Goal: Book appointment/travel/reservation

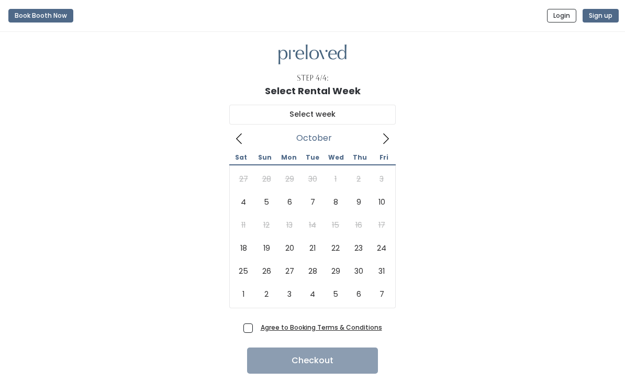
click at [242, 141] on icon at bounding box center [239, 139] width 12 height 12
type input "October 4 to October 10"
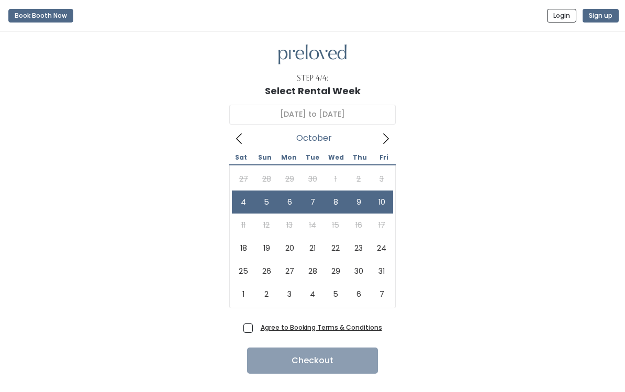
click at [526, 234] on div "October 4 to October 10 October 2025 Sat Sun Mon Tue Wed Thu Fri 27 28 29 30 1 …" at bounding box center [313, 208] width 592 height 224
click at [364, 330] on u "Agree to Booking Terms & Conditions" at bounding box center [321, 327] width 121 height 9
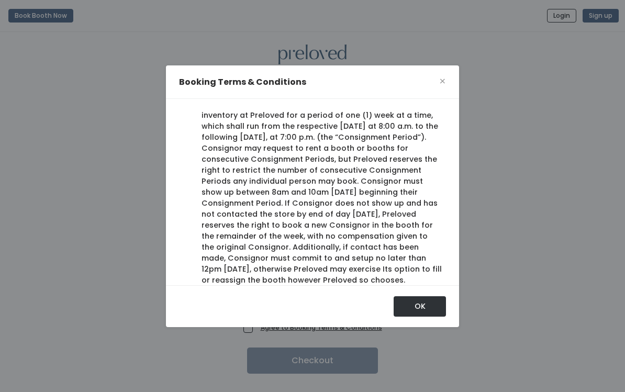
scroll to position [196, 0]
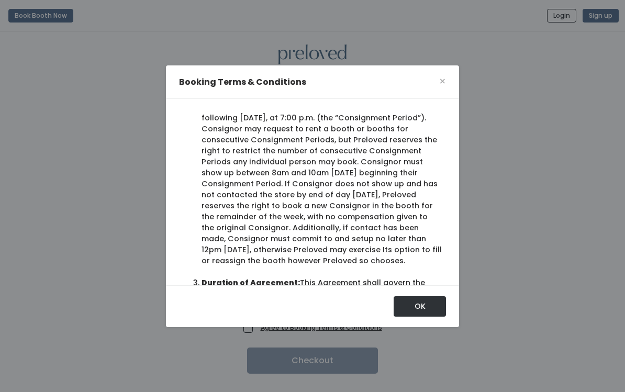
click at [433, 316] on button "OK" at bounding box center [420, 306] width 52 height 20
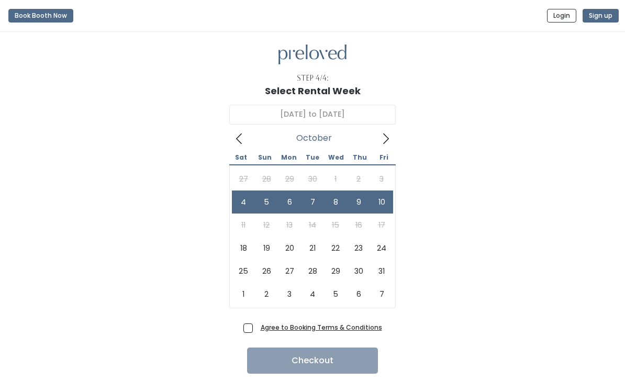
click at [251, 322] on label "Agree to Booking Terms & Conditions" at bounding box center [312, 327] width 139 height 11
click at [257, 322] on input "Agree to Booking Terms & Conditions" at bounding box center [260, 325] width 7 height 7
checkbox input "true"
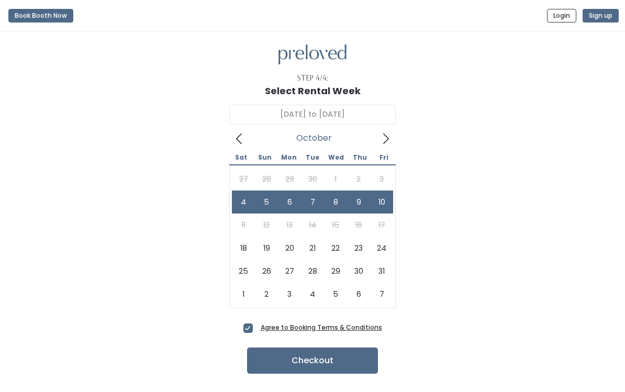
click at [361, 365] on button "Checkout" at bounding box center [312, 361] width 131 height 26
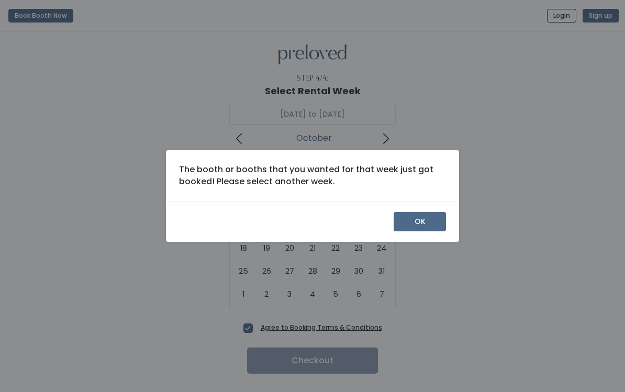
click at [438, 231] on button "OK" at bounding box center [420, 222] width 52 height 20
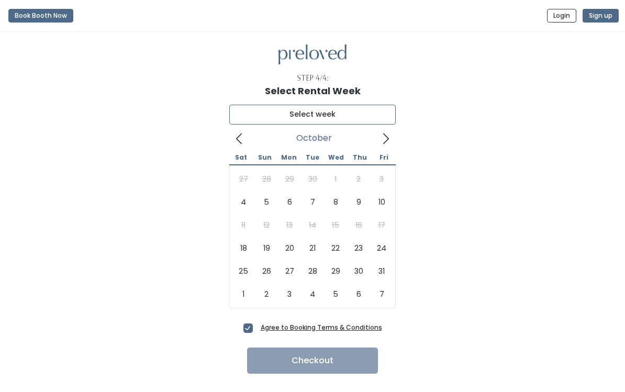
type input "[DATE] to [DATE]"
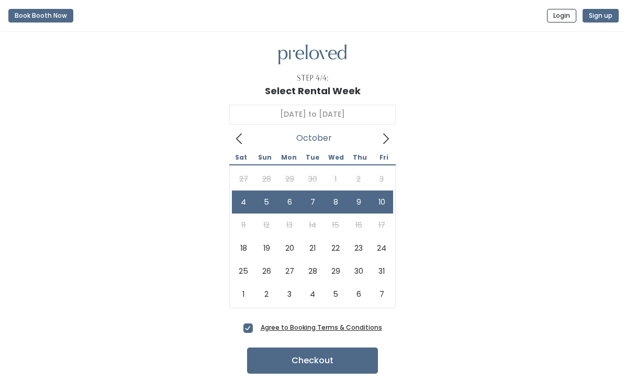
click at [369, 363] on button "Checkout" at bounding box center [312, 361] width 131 height 26
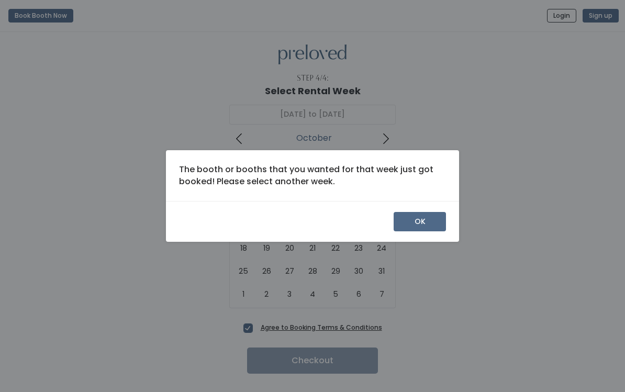
click at [437, 227] on button "OK" at bounding box center [420, 222] width 52 height 20
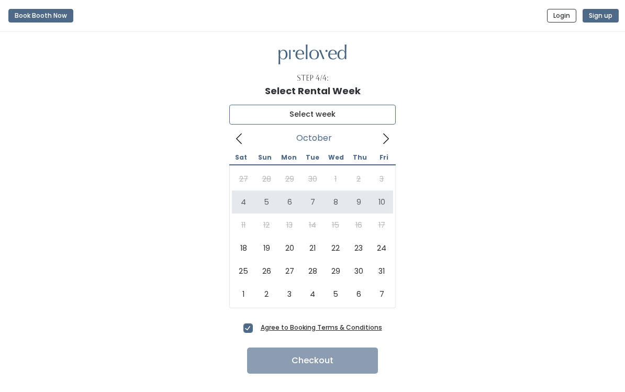
type input "[DATE] to [DATE]"
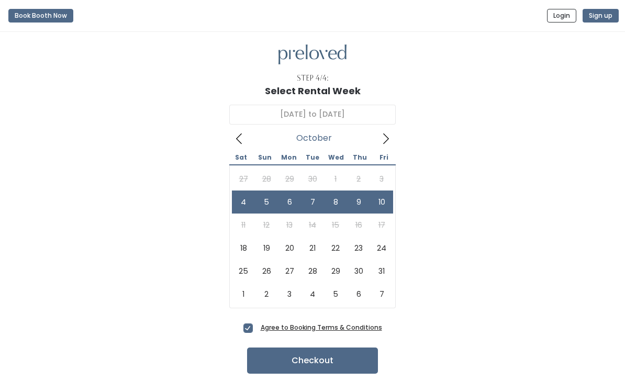
click at [317, 365] on button "Checkout" at bounding box center [312, 361] width 131 height 26
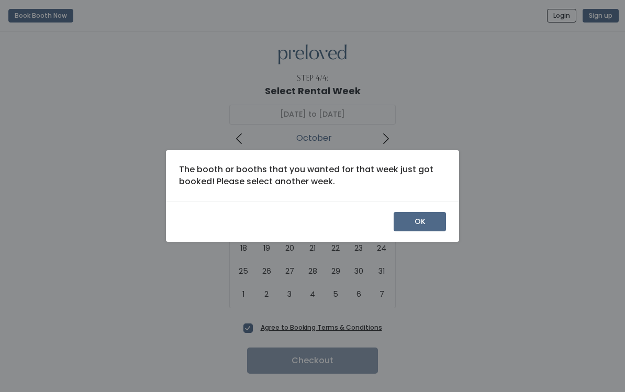
click at [426, 231] on button "OK" at bounding box center [420, 222] width 52 height 20
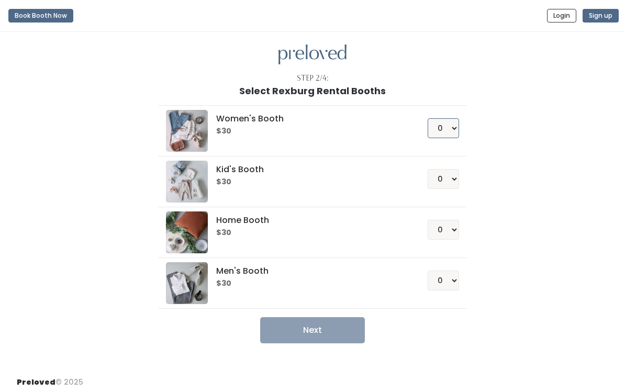
click at [452, 130] on select "0 1 2 3 4" at bounding box center [443, 128] width 31 height 20
select select "1"
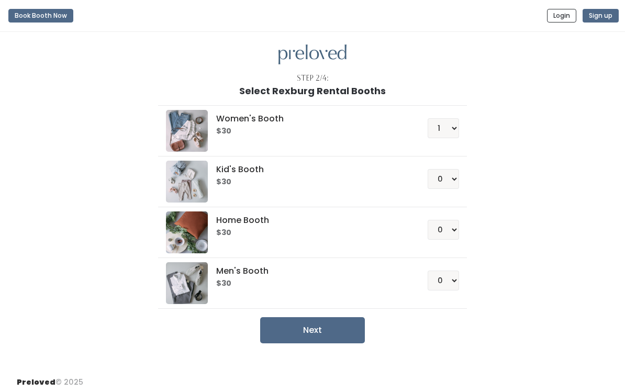
click at [355, 337] on button "Next" at bounding box center [312, 330] width 105 height 26
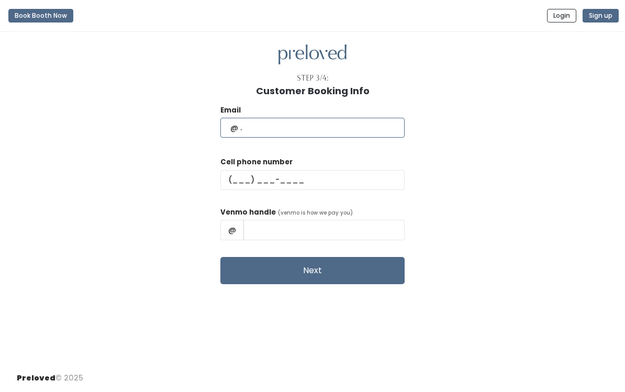
click at [377, 128] on input "text" at bounding box center [312, 128] width 184 height 20
type input "Morganlhandly@gmail.com"
click at [358, 181] on input "text" at bounding box center [312, 180] width 184 height 20
type input "(281) 786-9401"
click at [353, 229] on input "text" at bounding box center [323, 230] width 161 height 20
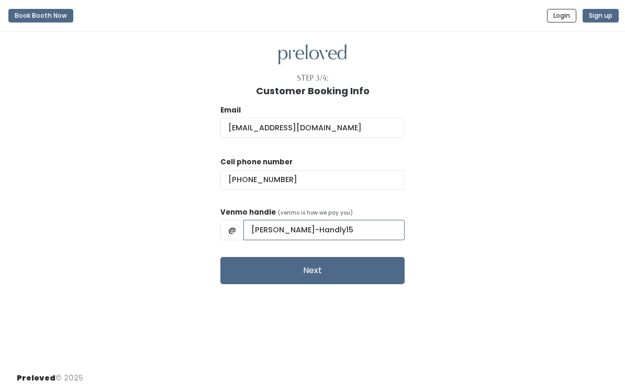
type input "Morgan-Handly15"
click at [358, 265] on button "Next" at bounding box center [312, 270] width 184 height 27
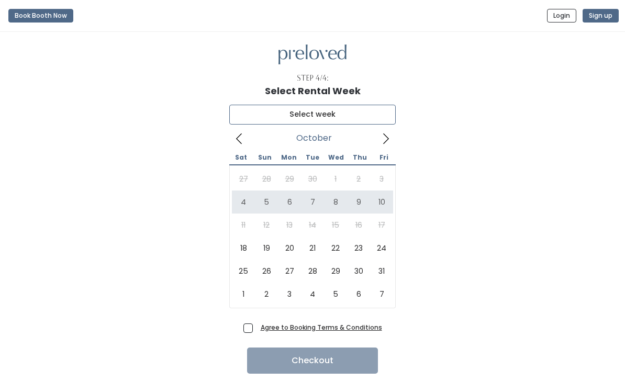
type input "[DATE] to [DATE]"
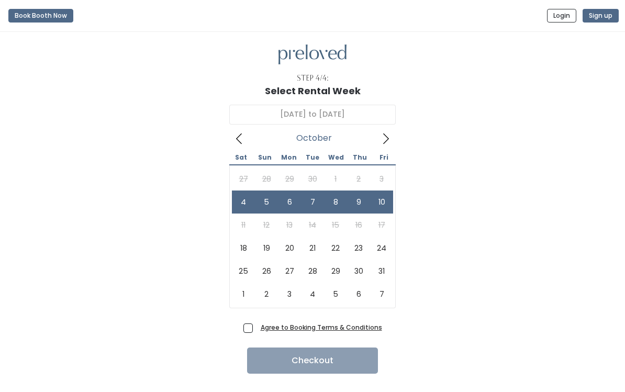
click at [256, 329] on label "Agree to Booking Terms & Conditions" at bounding box center [312, 327] width 139 height 11
click at [257, 329] on input "Agree to Booking Terms & Conditions" at bounding box center [260, 325] width 7 height 7
checkbox input "true"
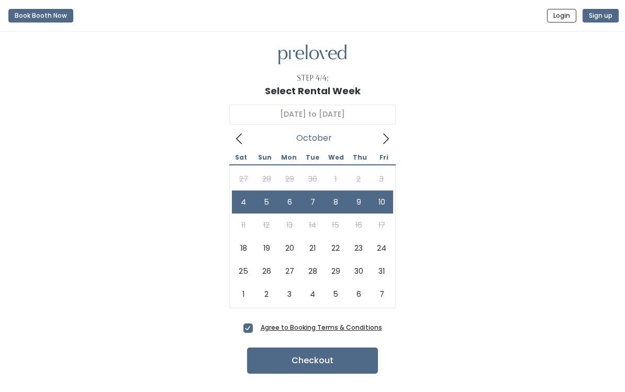
click at [293, 350] on button "Checkout" at bounding box center [312, 361] width 131 height 26
